Goal: Information Seeking & Learning: Check status

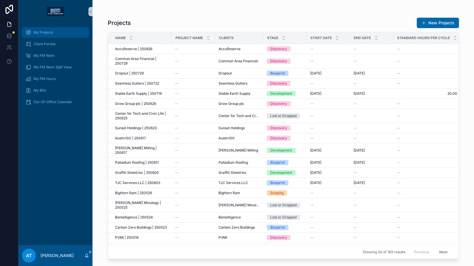
click at [44, 34] on span "My Projects" at bounding box center [44, 32] width 20 height 5
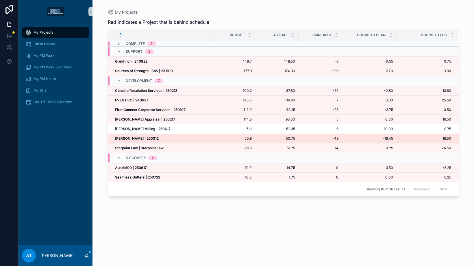
click at [149, 138] on strong "[PERSON_NAME] | 250312" at bounding box center [137, 138] width 44 height 4
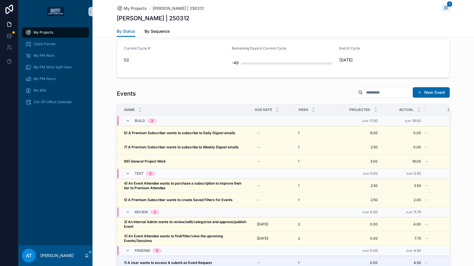
scroll to position [514, 0]
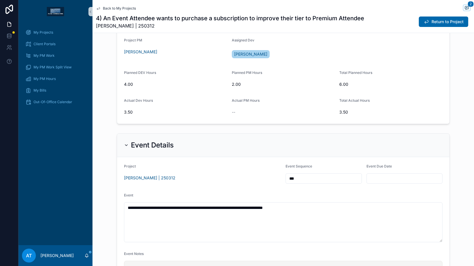
scroll to position [237, 0]
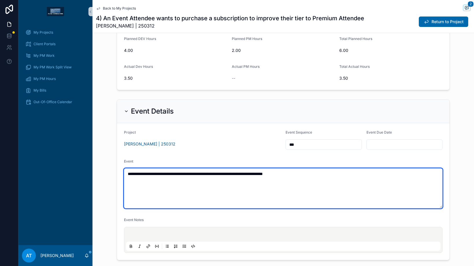
drag, startPoint x: 160, startPoint y: 175, endPoint x: 130, endPoint y: 174, distance: 30.1
click at [130, 174] on textarea "**********" at bounding box center [283, 188] width 319 height 40
click at [295, 176] on textarea "**********" at bounding box center [283, 188] width 319 height 40
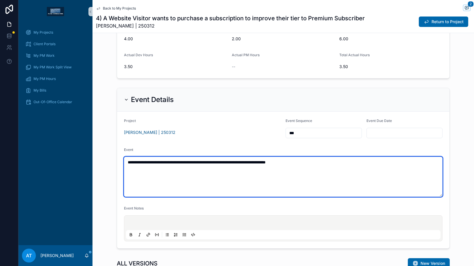
scroll to position [232, 0]
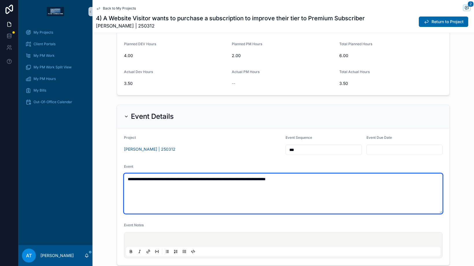
click at [151, 178] on textarea "**********" at bounding box center [283, 193] width 319 height 40
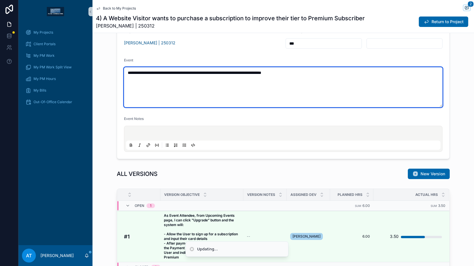
scroll to position [374, 0]
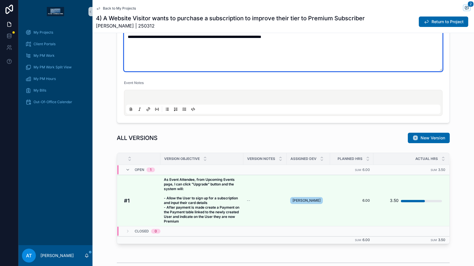
type textarea "**********"
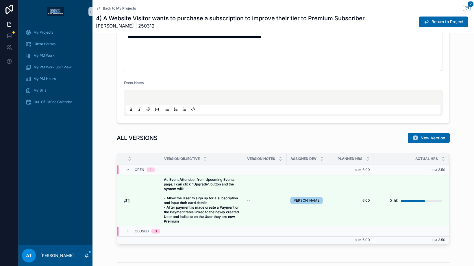
click at [212, 198] on strong "As Event Attendee, from Upcoming Events page, I can click "Upgrade" button and …" at bounding box center [202, 200] width 76 height 46
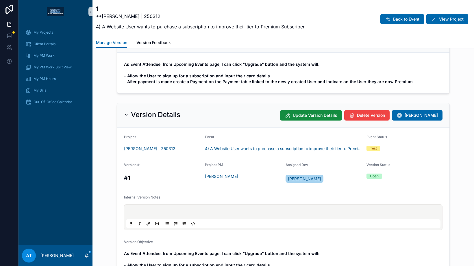
scroll to position [56, 0]
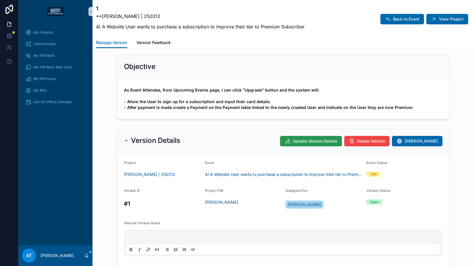
click at [318, 143] on span "Update Version Details" at bounding box center [315, 141] width 45 height 6
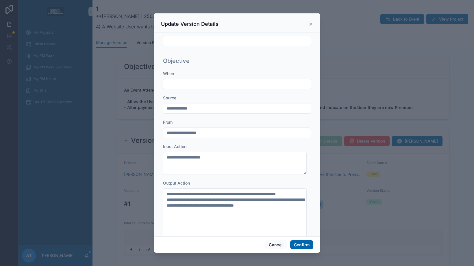
scroll to position [153, 0]
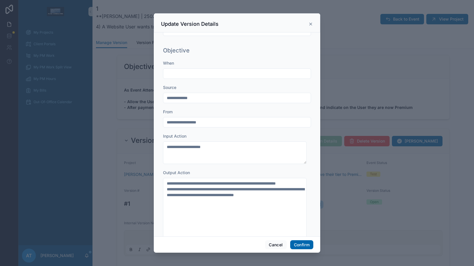
click at [188, 99] on input "**********" at bounding box center [237, 98] width 148 height 8
type input "**********"
click at [296, 242] on button "Confirm" at bounding box center [301, 244] width 23 height 9
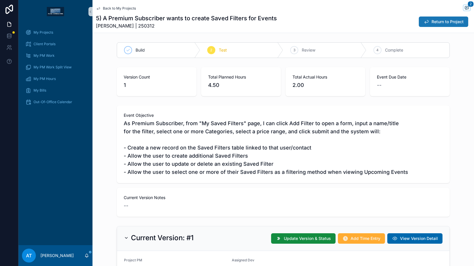
click at [424, 23] on icon "scrollable content" at bounding box center [427, 22] width 6 height 6
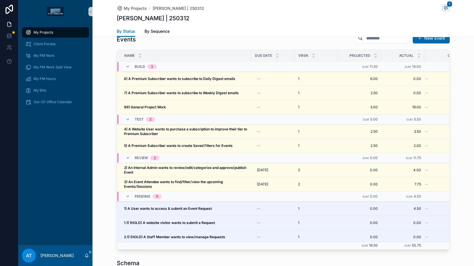
scroll to position [525, 0]
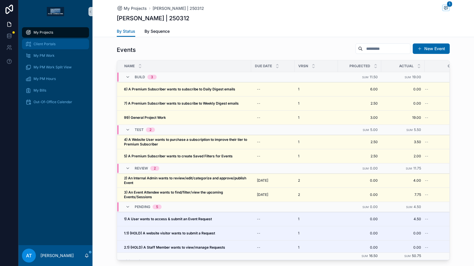
click at [41, 44] on span "Client Portals" at bounding box center [45, 44] width 22 height 5
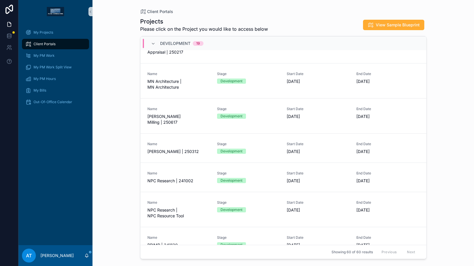
scroll to position [700, 0]
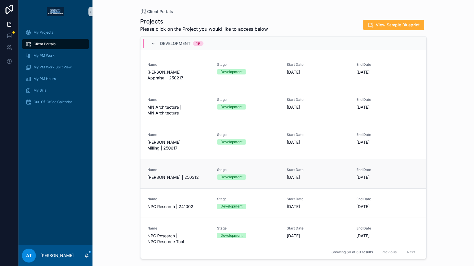
click at [179, 174] on span "[PERSON_NAME] | 250312" at bounding box center [179, 177] width 63 height 6
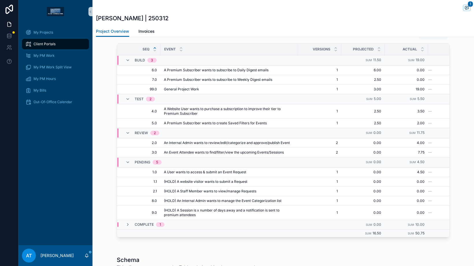
scroll to position [424, 0]
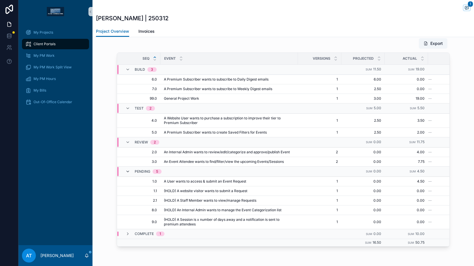
click at [126, 171] on icon "scrollable content" at bounding box center [128, 171] width 5 height 5
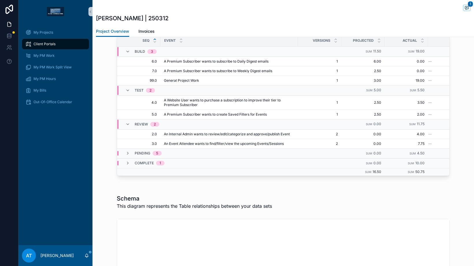
scroll to position [368, 0]
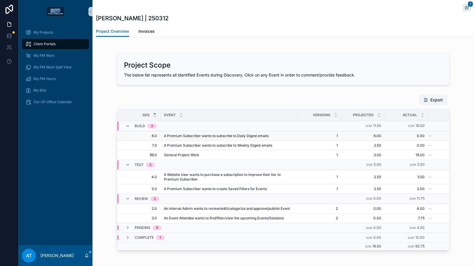
click at [221, 137] on span "A Premium Subscriber wants to subscribe to Daily Digest emails" at bounding box center [216, 135] width 105 height 5
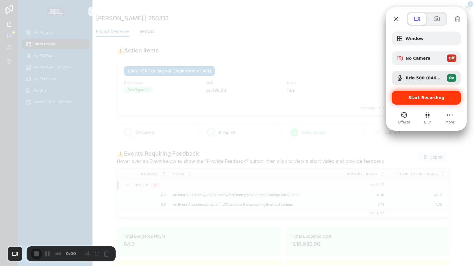
click at [432, 97] on span "Start Recording" at bounding box center [427, 97] width 36 height 5
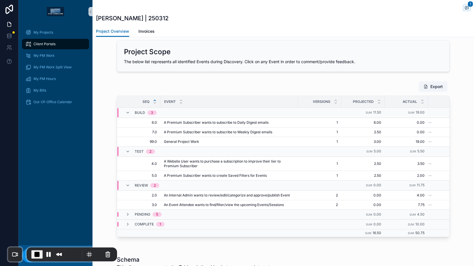
scroll to position [401, 0]
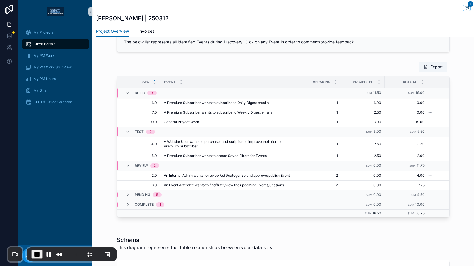
click at [126, 204] on icon "scrollable content" at bounding box center [128, 204] width 5 height 5
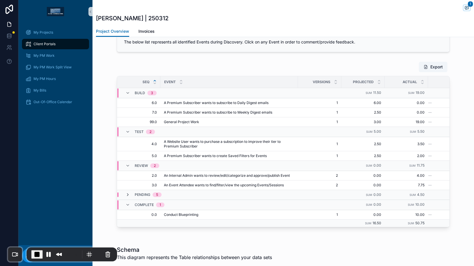
click at [126, 195] on icon "scrollable content" at bounding box center [128, 194] width 5 height 5
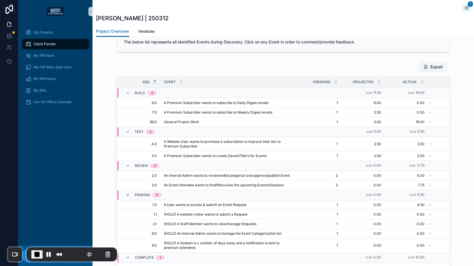
click at [126, 193] on icon "scrollable content" at bounding box center [128, 194] width 5 height 5
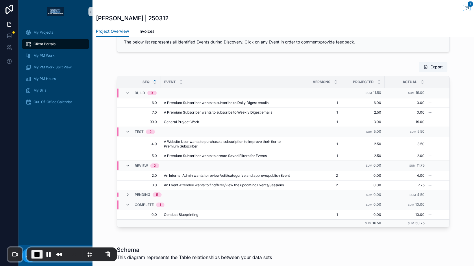
click at [127, 166] on icon "scrollable content" at bounding box center [128, 165] width 5 height 5
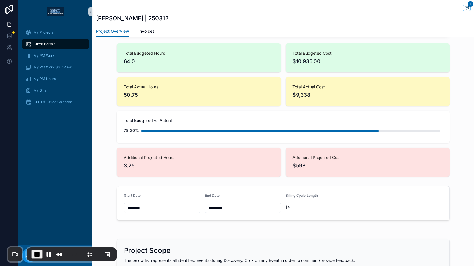
scroll to position [173, 0]
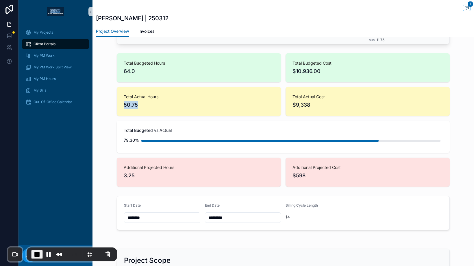
drag, startPoint x: 120, startPoint y: 104, endPoint x: 141, endPoint y: 107, distance: 21.0
click at [141, 107] on div "Total Actual Hours 50.75" at bounding box center [199, 101] width 164 height 29
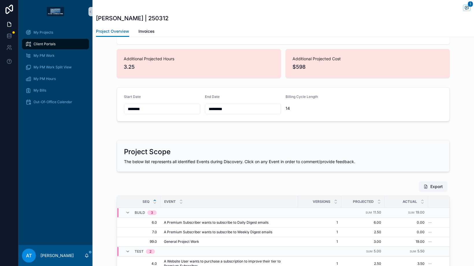
scroll to position [81, 0]
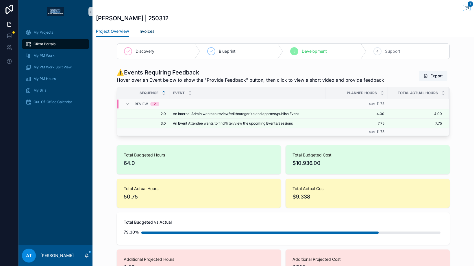
click at [144, 29] on span "Invoices" at bounding box center [147, 31] width 16 height 6
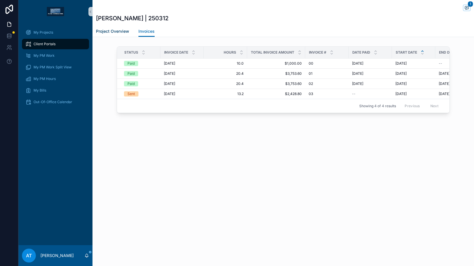
click at [106, 34] on span "Project Overview" at bounding box center [112, 31] width 33 height 6
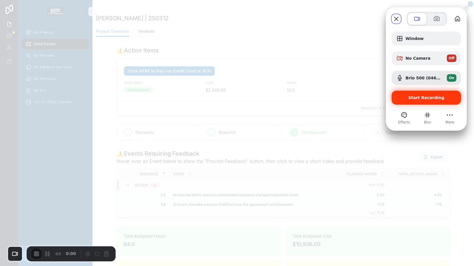
click at [420, 99] on span "Start Recording" at bounding box center [427, 97] width 36 height 5
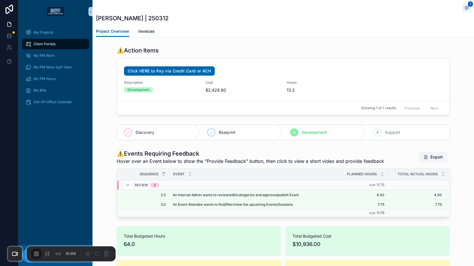
scroll to position [0, 0]
click at [142, 31] on span "Invoices" at bounding box center [147, 31] width 16 height 6
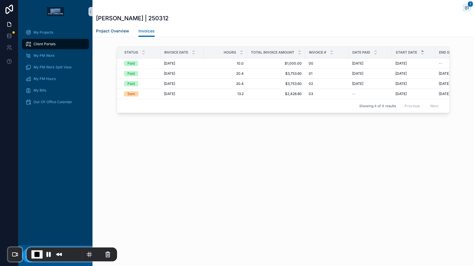
click at [114, 35] on link "Project Overview" at bounding box center [112, 32] width 33 height 12
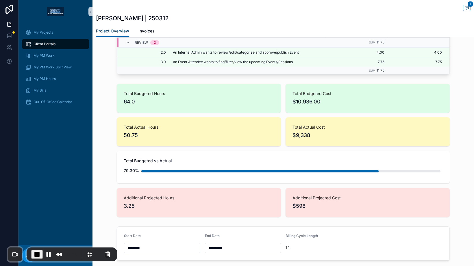
scroll to position [155, 0]
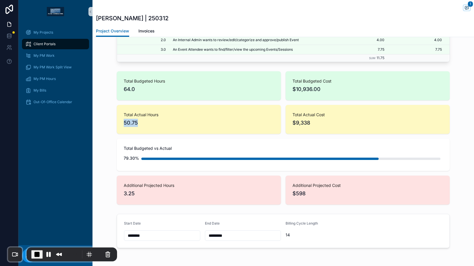
drag, startPoint x: 136, startPoint y: 124, endPoint x: 119, endPoint y: 121, distance: 17.6
click at [119, 121] on div "Total Actual Hours 50.75" at bounding box center [199, 119] width 164 height 29
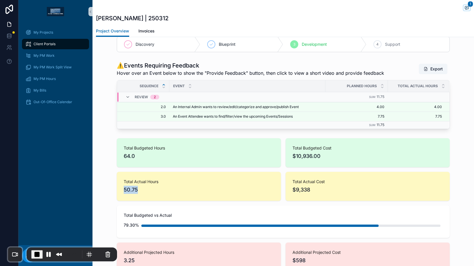
scroll to position [74, 0]
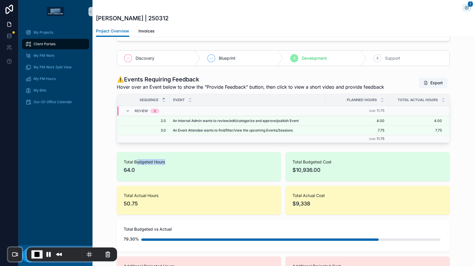
drag, startPoint x: 135, startPoint y: 163, endPoint x: 146, endPoint y: 165, distance: 11.5
click at [146, 165] on div "Total Budgeted Hours 64.0" at bounding box center [199, 166] width 150 height 15
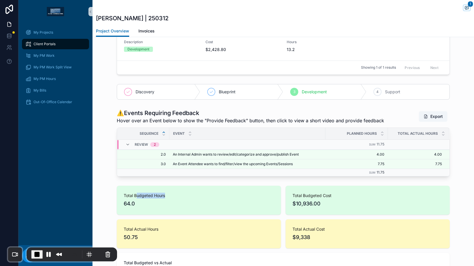
scroll to position [13, 0]
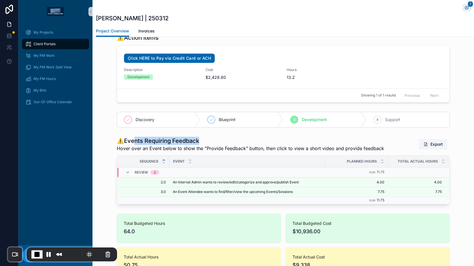
drag, startPoint x: 130, startPoint y: 140, endPoint x: 210, endPoint y: 144, distance: 79.7
click at [210, 144] on div "⚠️Events Requiring Feedback Hover over an Event below to show the "Provide Feed…" at bounding box center [251, 144] width 268 height 15
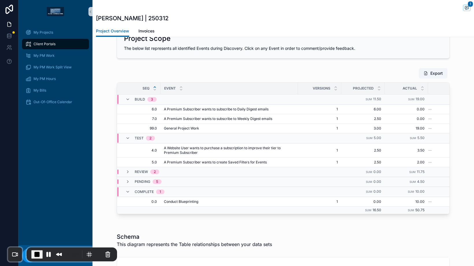
scroll to position [422, 0]
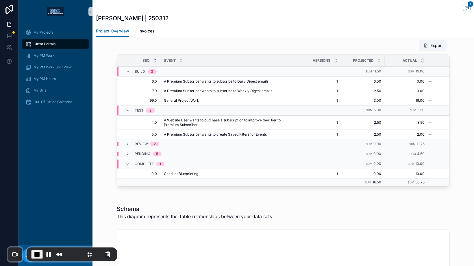
click at [126, 144] on icon "scrollable content" at bounding box center [128, 143] width 5 height 5
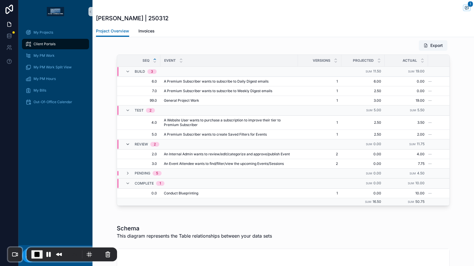
click at [126, 143] on icon "scrollable content" at bounding box center [128, 144] width 5 height 5
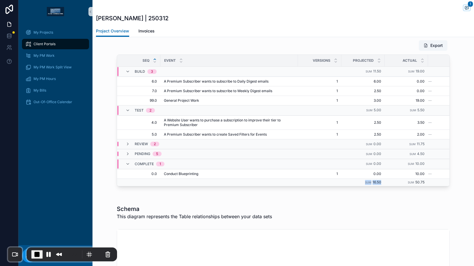
drag, startPoint x: 379, startPoint y: 182, endPoint x: 361, endPoint y: 182, distance: 17.6
click at [361, 182] on td "Sum 16.50" at bounding box center [363, 182] width 43 height 8
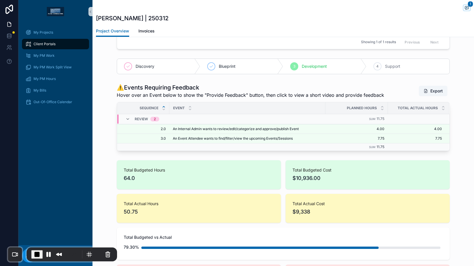
scroll to position [0, 0]
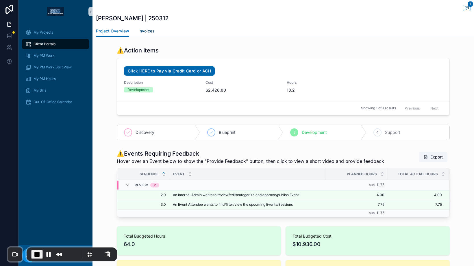
click at [145, 31] on span "Invoices" at bounding box center [147, 31] width 16 height 6
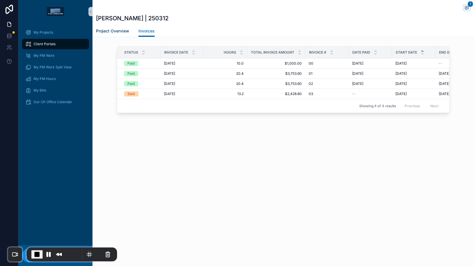
click at [108, 32] on span "Project Overview" at bounding box center [112, 31] width 33 height 6
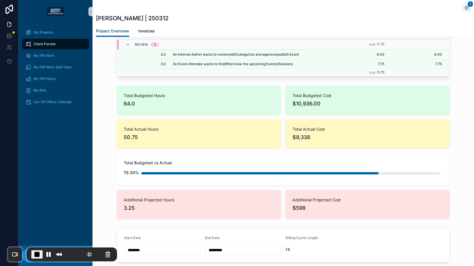
scroll to position [138, 0]
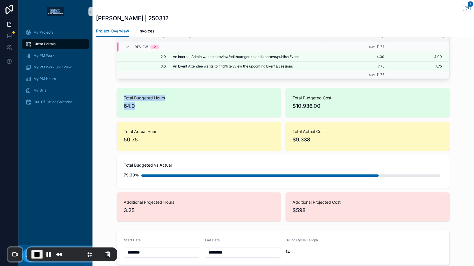
drag, startPoint x: 134, startPoint y: 107, endPoint x: 113, endPoint y: 97, distance: 23.0
click at [113, 97] on div "Total Budgeted Hours 64.0 Total Budgeted Cost $10,936.00 Total Actual Hours 50.…" at bounding box center [284, 155] width 382 height 138
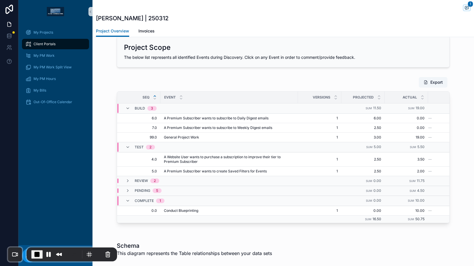
scroll to position [392, 0]
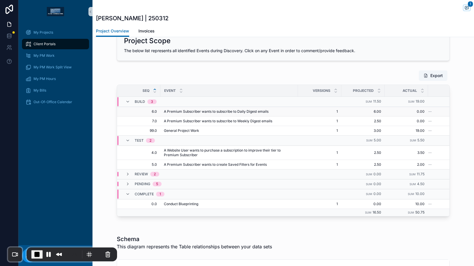
click at [198, 111] on span "A Premium Subscriber wants to subscribe to Daily Digest emails" at bounding box center [216, 111] width 105 height 5
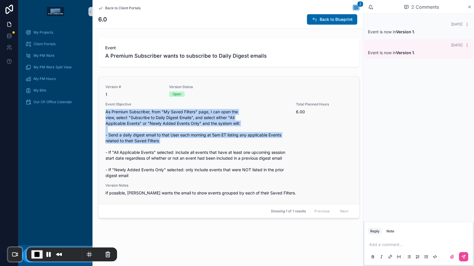
drag, startPoint x: 105, startPoint y: 112, endPoint x: 205, endPoint y: 146, distance: 105.9
click at [205, 146] on div "Version # 1 Version Status Open Event Objective As Premium Subscriber, from "My…" at bounding box center [229, 139] width 261 height 127
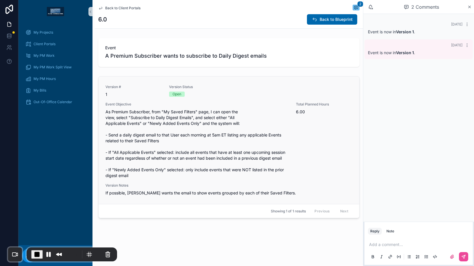
click at [146, 107] on div "Event Objective As Premium Subscriber, from "My Saved Filters" page, I can open…" at bounding box center [198, 140] width 184 height 76
drag, startPoint x: 118, startPoint y: 112, endPoint x: 178, endPoint y: 113, distance: 60.2
click at [178, 113] on span "As Premium Subscriber, from "My Saved Filters" page, I can open the view, selec…" at bounding box center [198, 143] width 184 height 69
click at [194, 117] on span "As Premium Subscriber, from "My Saved Filters" page, I can open the view, selec…" at bounding box center [198, 143] width 184 height 69
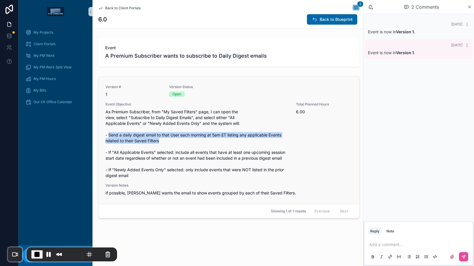
drag, startPoint x: 110, startPoint y: 135, endPoint x: 161, endPoint y: 140, distance: 52.0
click at [161, 140] on span "As Premium Subscriber, from "My Saved Filters" page, I can open the view, selec…" at bounding box center [198, 143] width 184 height 69
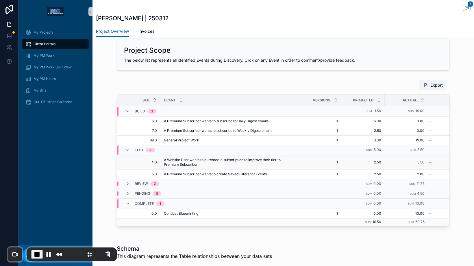
scroll to position [384, 0]
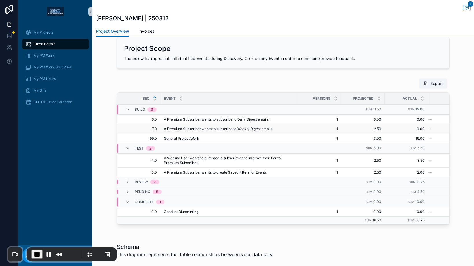
click at [187, 130] on span "A Premium Subscriber wants to subscribe to Weekly Digest emails" at bounding box center [218, 128] width 108 height 5
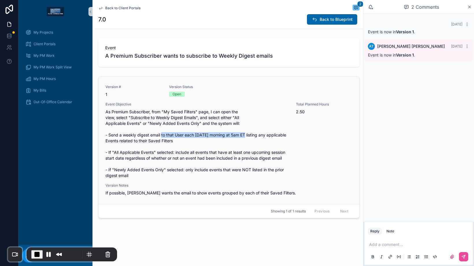
drag, startPoint x: 162, startPoint y: 135, endPoint x: 249, endPoint y: 136, distance: 87.1
click at [249, 136] on span "As Premium Subscriber, from "My Saved Filters" page, I can open the view, selec…" at bounding box center [198, 143] width 184 height 69
drag, startPoint x: 162, startPoint y: 137, endPoint x: 219, endPoint y: 137, distance: 57.0
click at [219, 137] on span "As Premium Subscriber, from "My Saved Filters" page, I can open the view, selec…" at bounding box center [198, 143] width 184 height 69
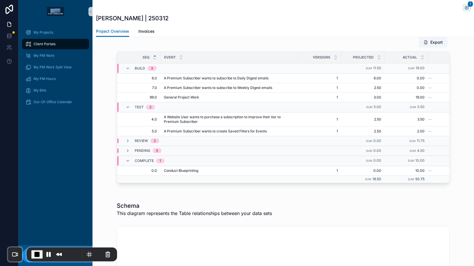
scroll to position [451, 0]
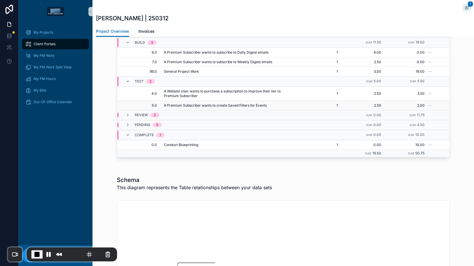
click at [217, 106] on span "A Premium Subscriber wants to create Saved Filters for Events" at bounding box center [215, 105] width 103 height 5
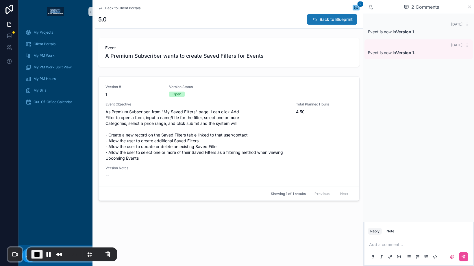
click at [324, 19] on span "Back to Blueprint" at bounding box center [336, 19] width 33 height 6
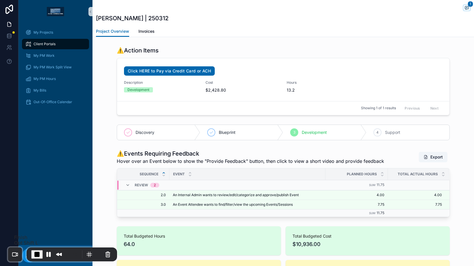
click at [38, 256] on span "End Recording" at bounding box center [37, 254] width 7 height 7
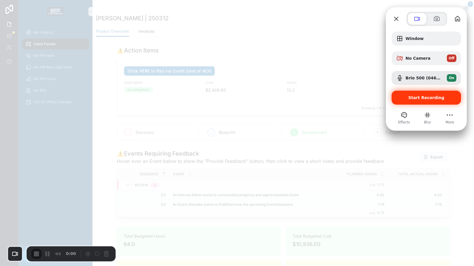
click at [420, 95] on span "Start Recording" at bounding box center [427, 97] width 36 height 5
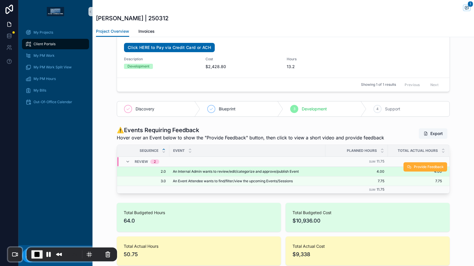
scroll to position [47, 0]
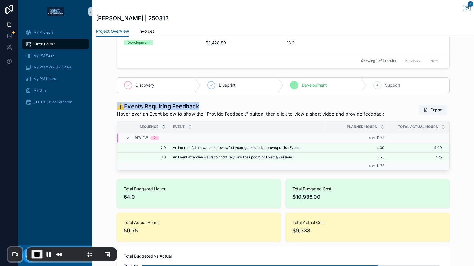
drag, startPoint x: 117, startPoint y: 106, endPoint x: 201, endPoint y: 109, distance: 83.7
click at [201, 109] on h1 "⚠️Events Requiring Feedback" at bounding box center [251, 106] width 268 height 8
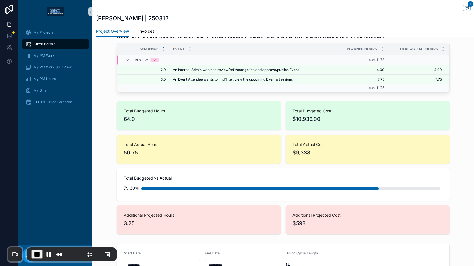
scroll to position [139, 0]
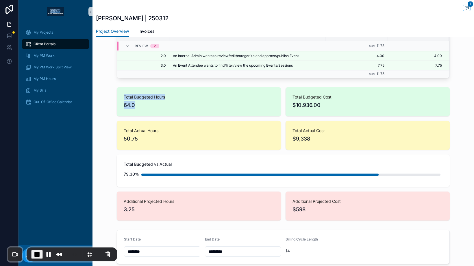
drag, startPoint x: 134, startPoint y: 105, endPoint x: 121, endPoint y: 97, distance: 15.1
click at [124, 97] on div "Total Budgeted Hours 64.0" at bounding box center [199, 101] width 150 height 15
drag, startPoint x: 143, startPoint y: 139, endPoint x: 121, endPoint y: 131, distance: 23.0
click at [124, 131] on div "Total Actual Hours 50.75" at bounding box center [199, 135] width 150 height 15
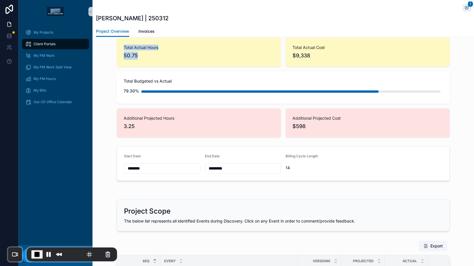
scroll to position [265, 0]
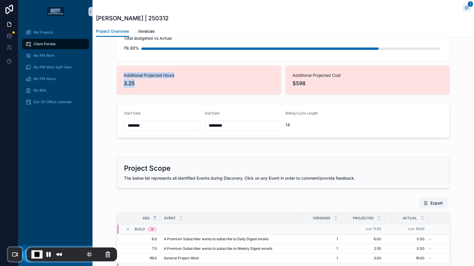
drag, startPoint x: 138, startPoint y: 83, endPoint x: 121, endPoint y: 76, distance: 18.4
click at [121, 76] on div "Additional Projected Hours 3.25" at bounding box center [199, 79] width 164 height 29
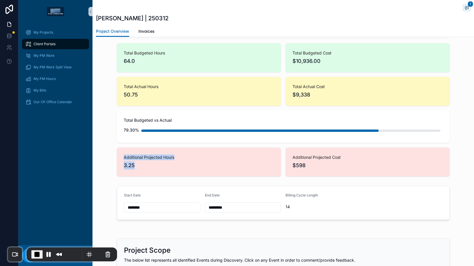
scroll to position [147, 0]
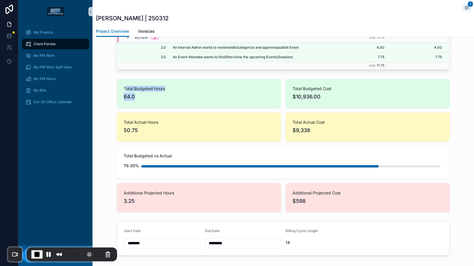
drag, startPoint x: 138, startPoint y: 97, endPoint x: 124, endPoint y: 89, distance: 16.5
click at [124, 89] on div "Total Budgeted Hours 64.0" at bounding box center [199, 93] width 150 height 15
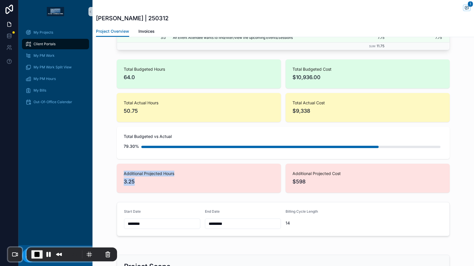
drag, startPoint x: 135, startPoint y: 181, endPoint x: 121, endPoint y: 170, distance: 17.8
click at [121, 170] on div "Additional Projected Hours 3.25" at bounding box center [199, 177] width 164 height 29
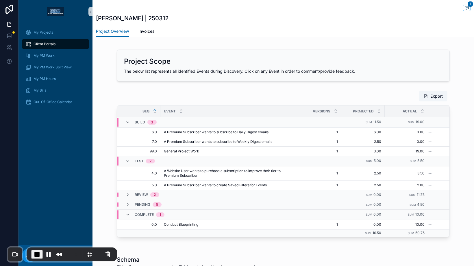
scroll to position [371, 0]
click at [126, 194] on icon "scrollable content" at bounding box center [128, 194] width 5 height 5
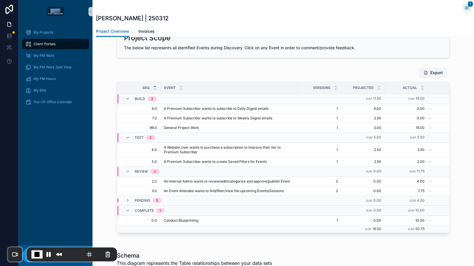
scroll to position [419, 0]
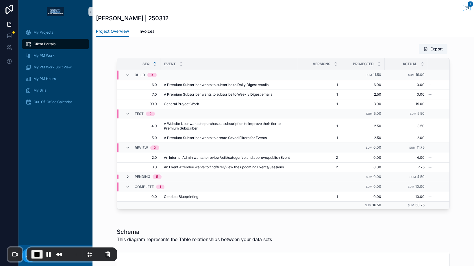
click at [126, 178] on icon "scrollable content" at bounding box center [128, 176] width 5 height 5
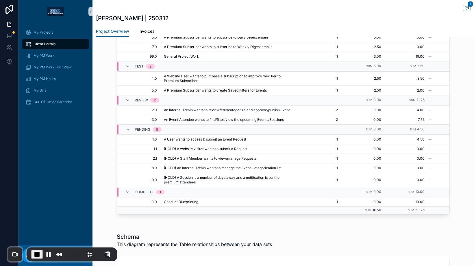
scroll to position [389, 0]
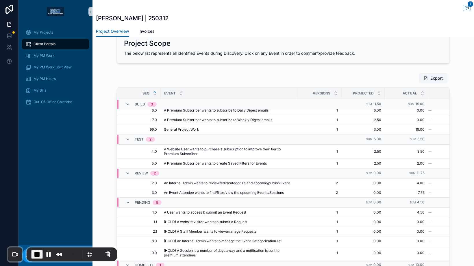
click at [126, 200] on icon "scrollable content" at bounding box center [128, 202] width 5 height 5
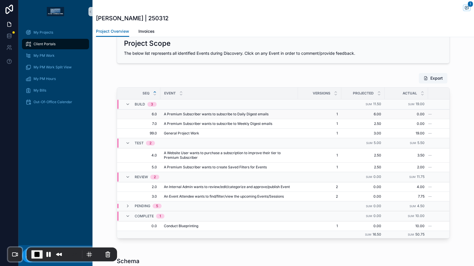
click at [202, 116] on span "A Premium Subscriber wants to subscribe to Daily Digest emails" at bounding box center [216, 114] width 105 height 5
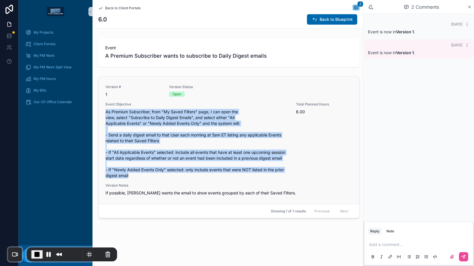
drag, startPoint x: 106, startPoint y: 112, endPoint x: 194, endPoint y: 176, distance: 108.6
click at [194, 176] on span "As Premium Subscriber, from "My Saved Filters" page, I can open the view, selec…" at bounding box center [198, 143] width 184 height 69
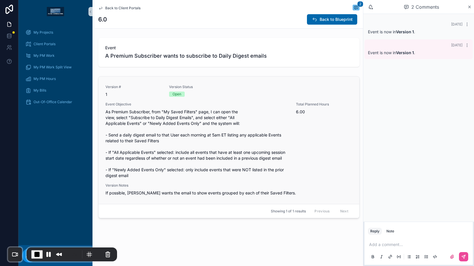
click at [201, 178] on span "As Premium Subscriber, from "My Saved Filters" page, I can open the view, selec…" at bounding box center [198, 143] width 184 height 69
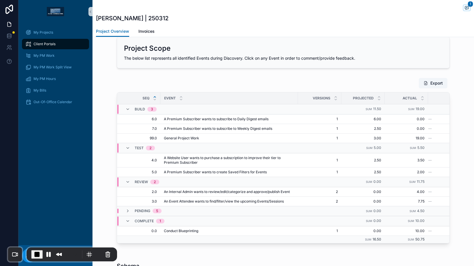
scroll to position [447, 0]
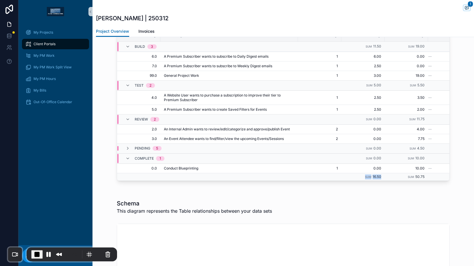
drag, startPoint x: 379, startPoint y: 177, endPoint x: 359, endPoint y: 178, distance: 20.6
click at [359, 178] on td "Sum 16.50" at bounding box center [363, 177] width 43 height 8
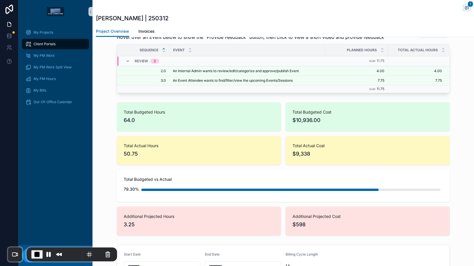
scroll to position [126, 0]
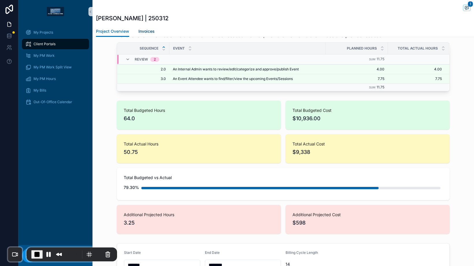
click at [140, 32] on span "Invoices" at bounding box center [147, 31] width 16 height 6
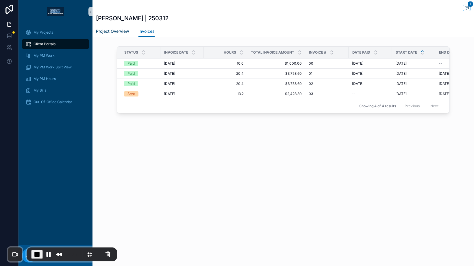
click at [114, 31] on span "Project Overview" at bounding box center [112, 31] width 33 height 6
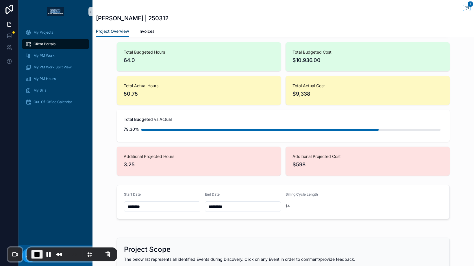
scroll to position [188, 0]
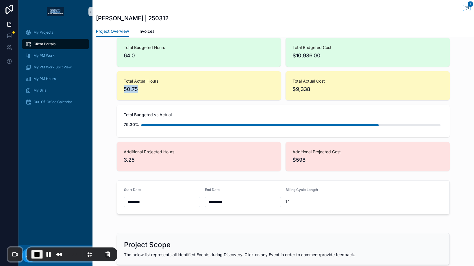
drag, startPoint x: 137, startPoint y: 90, endPoint x: 117, endPoint y: 86, distance: 19.6
click at [117, 86] on div "Total Actual Hours 50.75" at bounding box center [199, 85] width 164 height 29
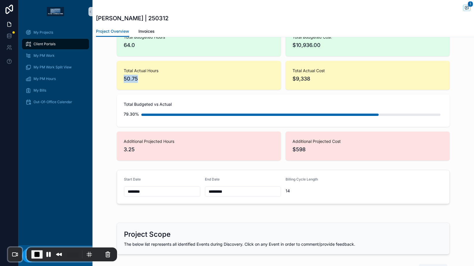
scroll to position [186, 0]
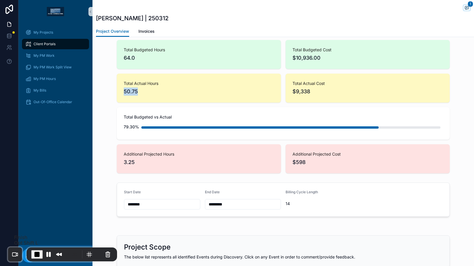
click at [36, 256] on span "End Recording" at bounding box center [37, 254] width 7 height 7
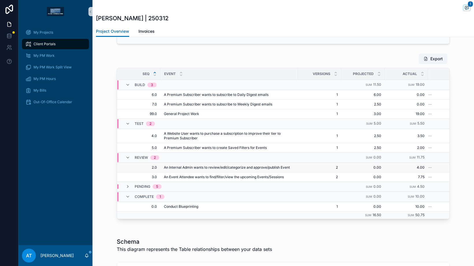
scroll to position [408, 0]
click at [126, 187] on icon "scrollable content" at bounding box center [128, 186] width 5 height 5
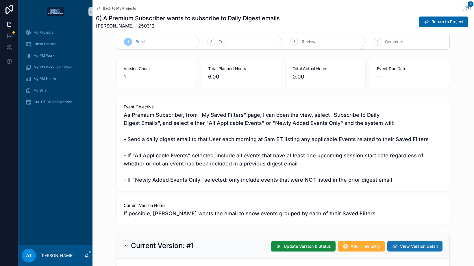
scroll to position [120, 0]
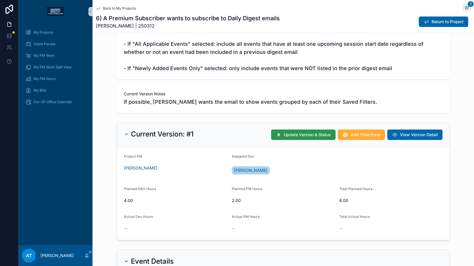
click at [290, 137] on span "Update Version & Status" at bounding box center [307, 135] width 47 height 6
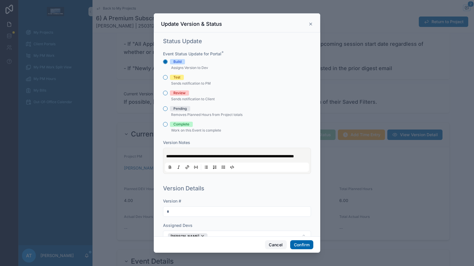
click at [276, 242] on button "Cancel" at bounding box center [275, 244] width 21 height 9
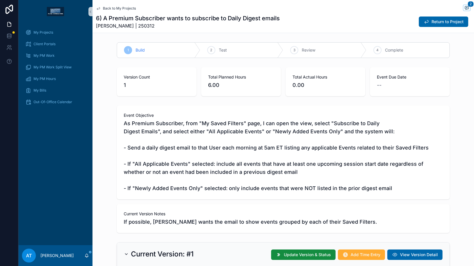
scroll to position [120, 0]
